Goal: Obtain resource: Obtain resource

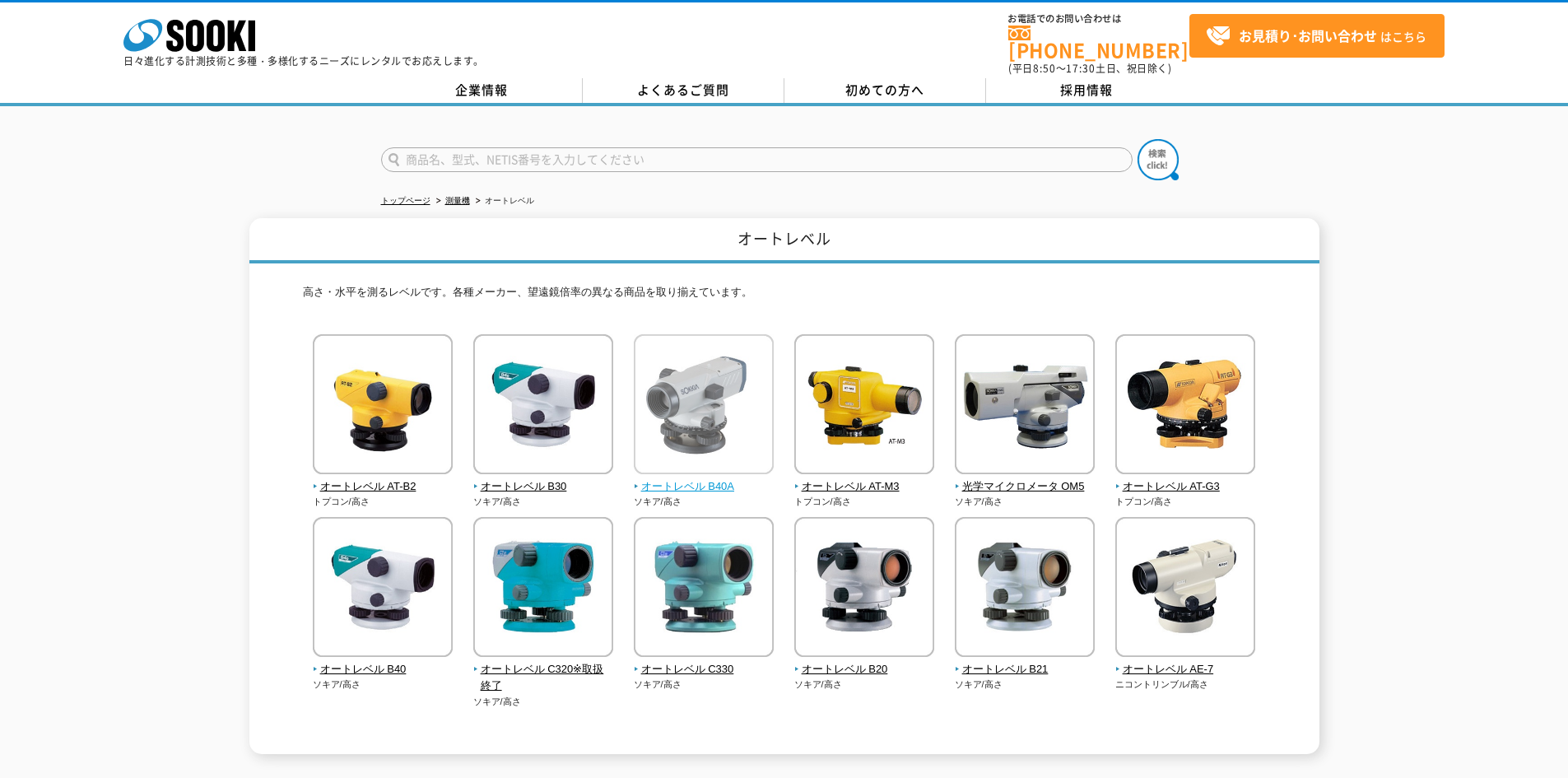
scroll to position [82, 0]
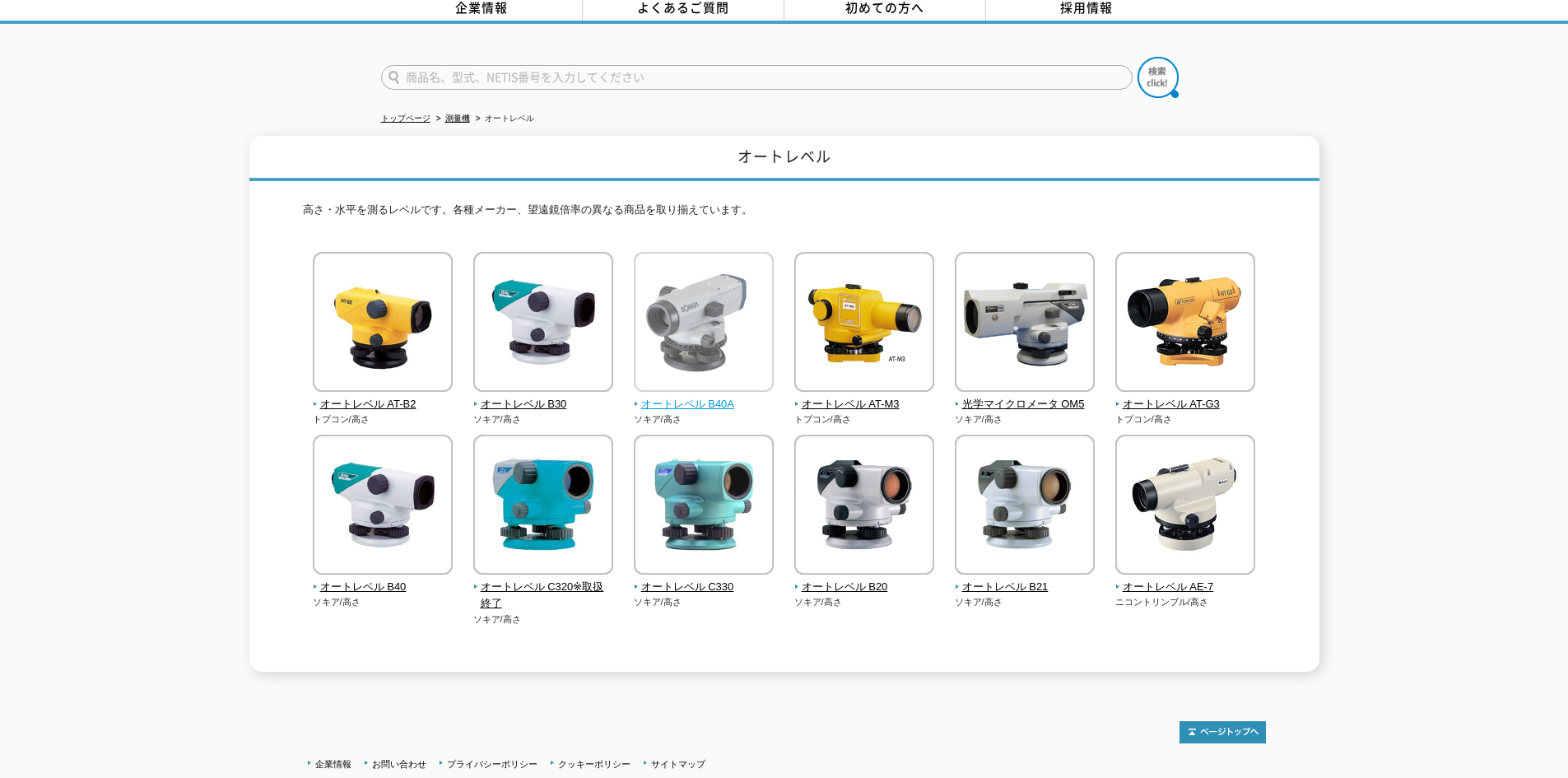
click at [704, 383] on img at bounding box center [704, 324] width 140 height 144
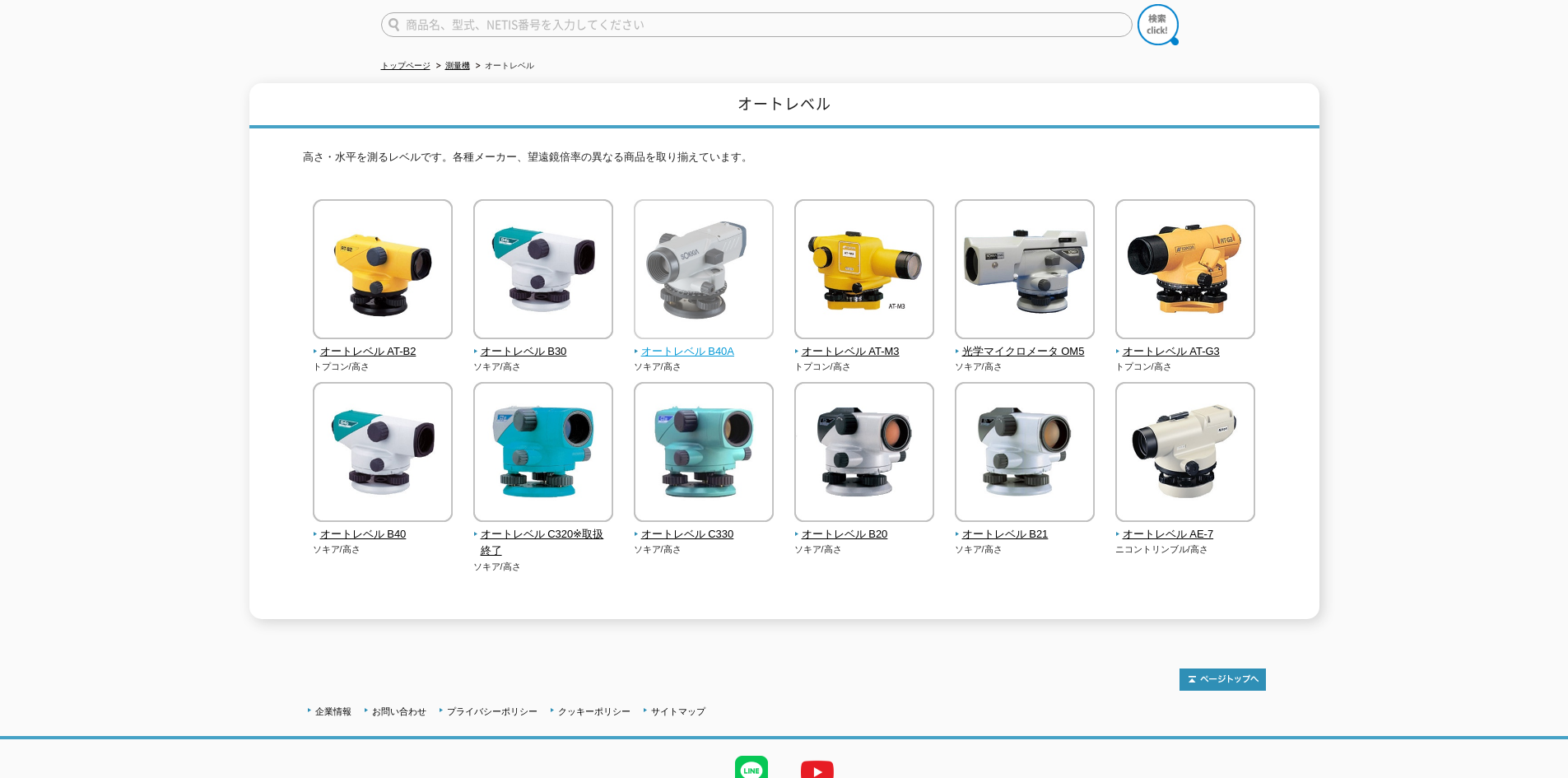
scroll to position [138, 0]
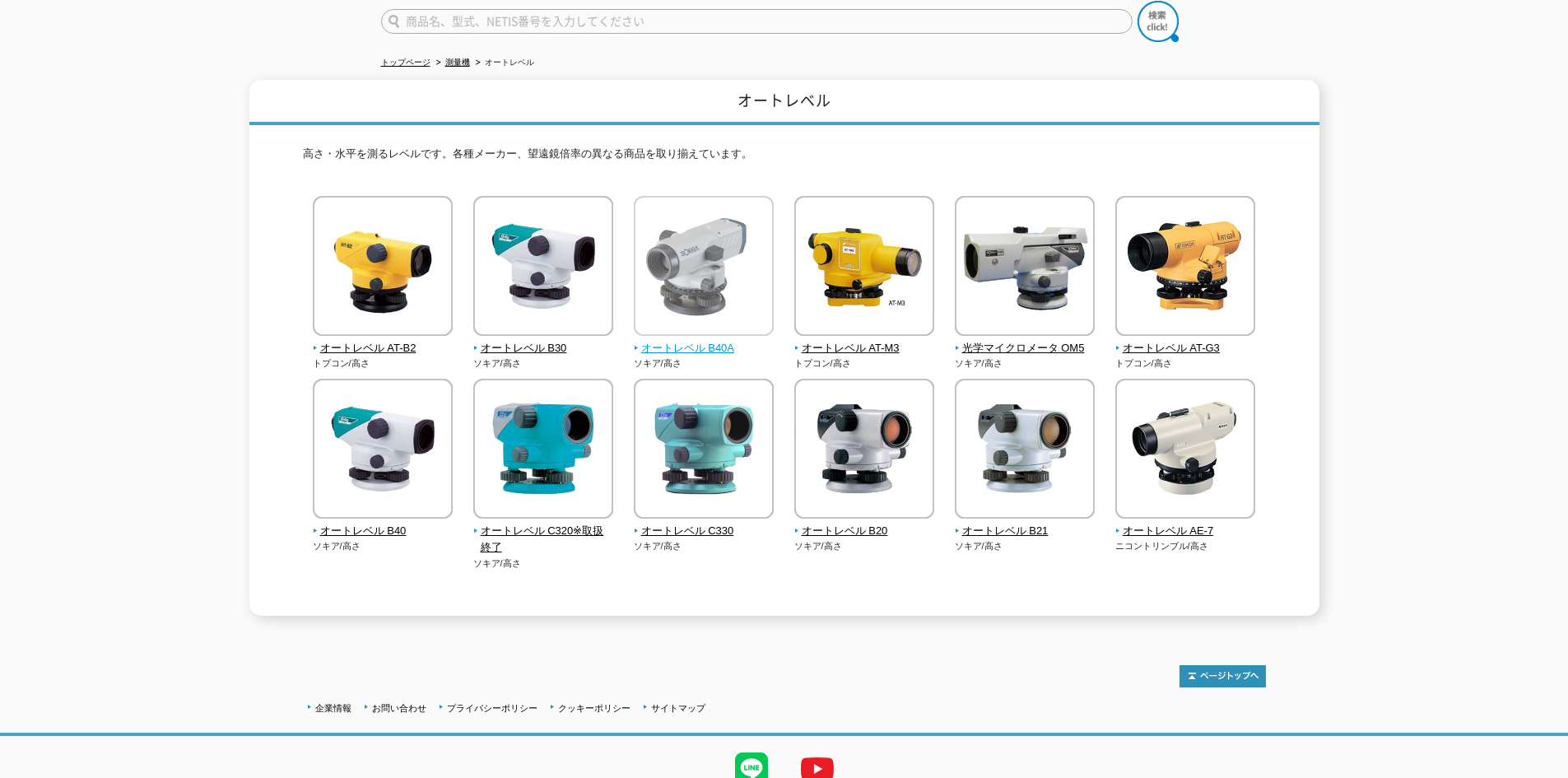
click at [661, 305] on img at bounding box center [704, 267] width 140 height 144
click at [675, 301] on img at bounding box center [704, 267] width 140 height 144
click at [685, 269] on img at bounding box center [704, 267] width 140 height 144
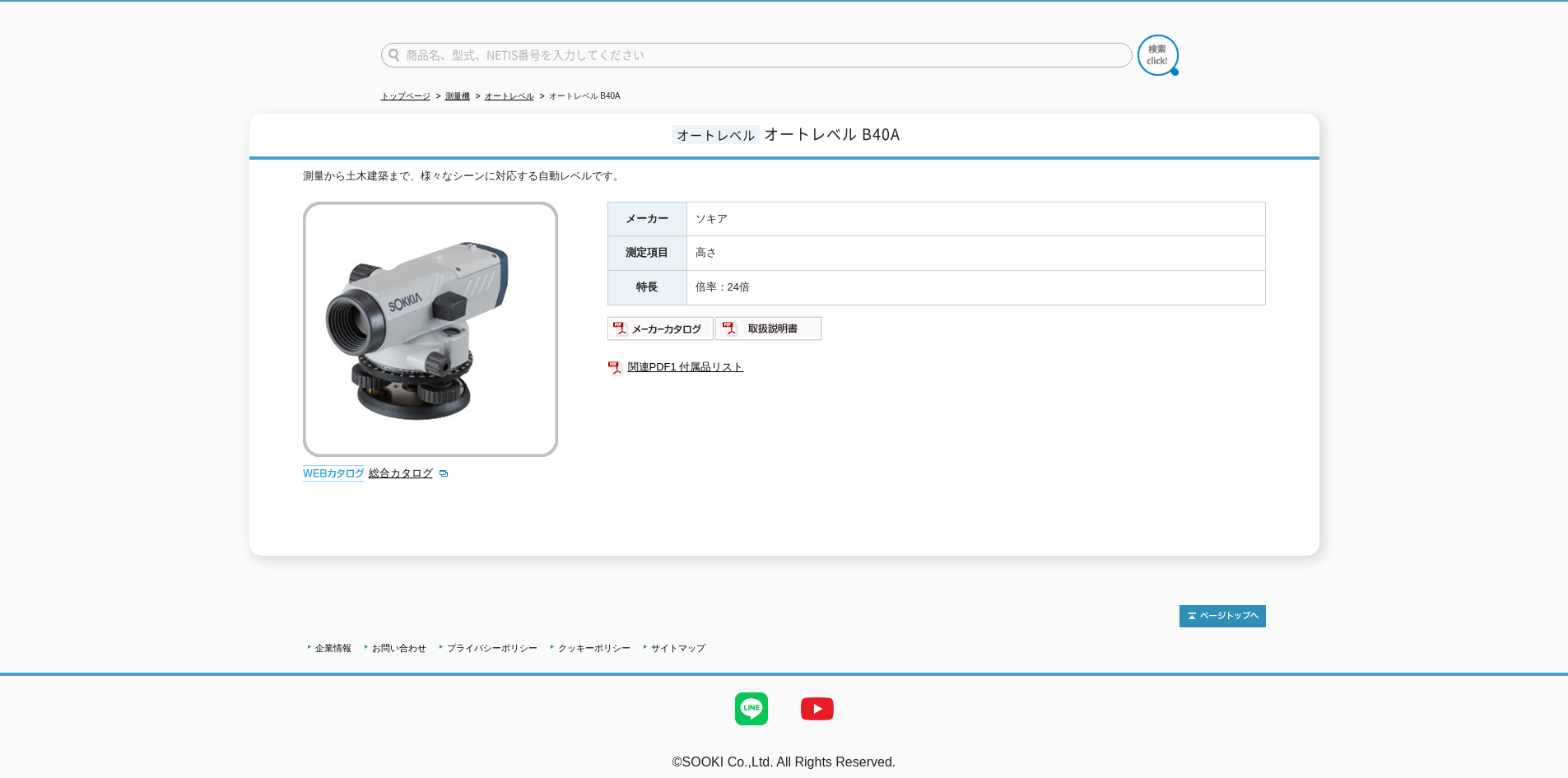
scroll to position [107, 0]
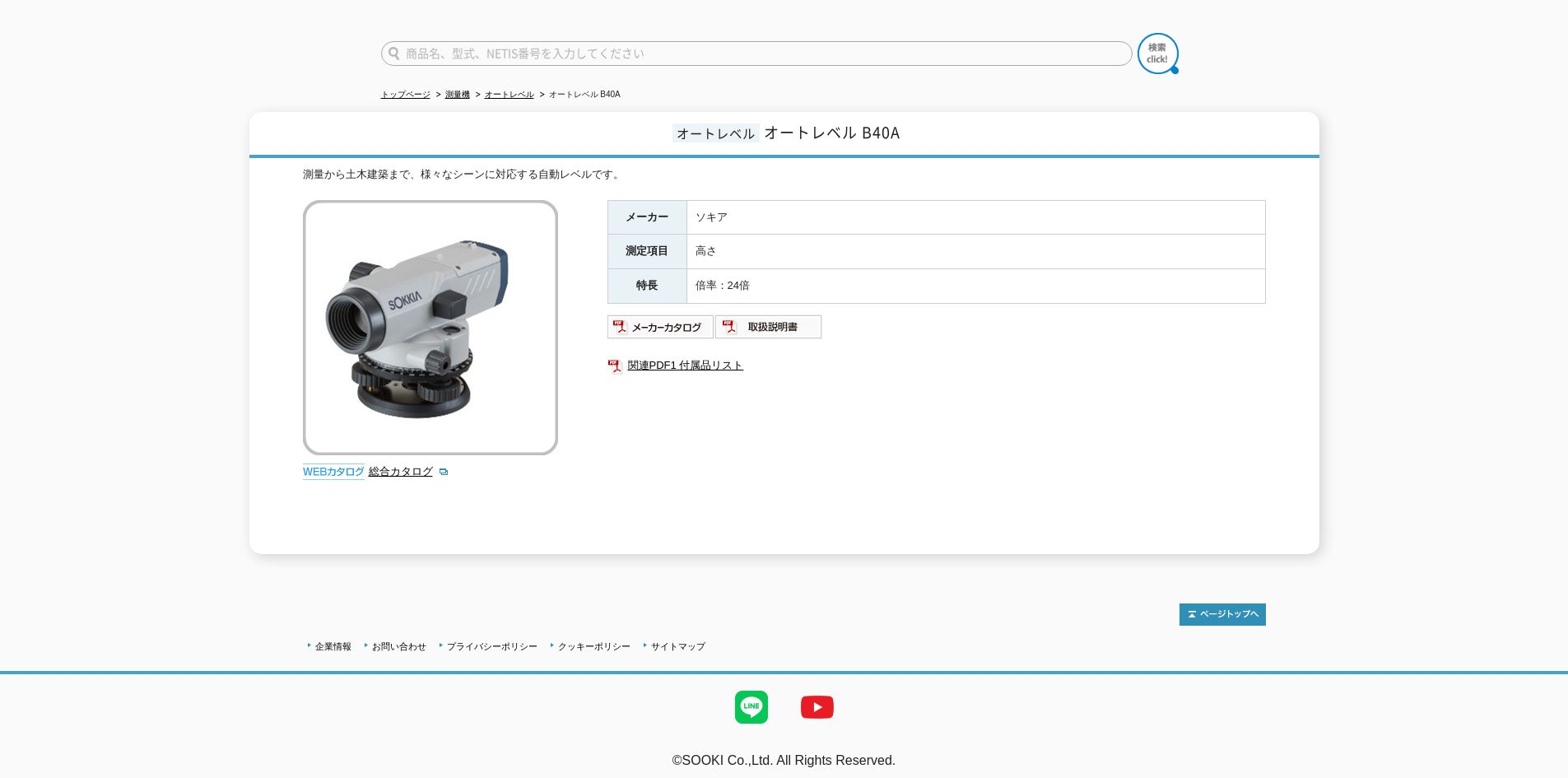
click at [331, 467] on img at bounding box center [334, 472] width 62 height 17
click at [339, 463] on img at bounding box center [334, 472] width 62 height 17
click at [403, 465] on link "総合カタログ" at bounding box center [408, 471] width 81 height 12
